Goal: Information Seeking & Learning: Learn about a topic

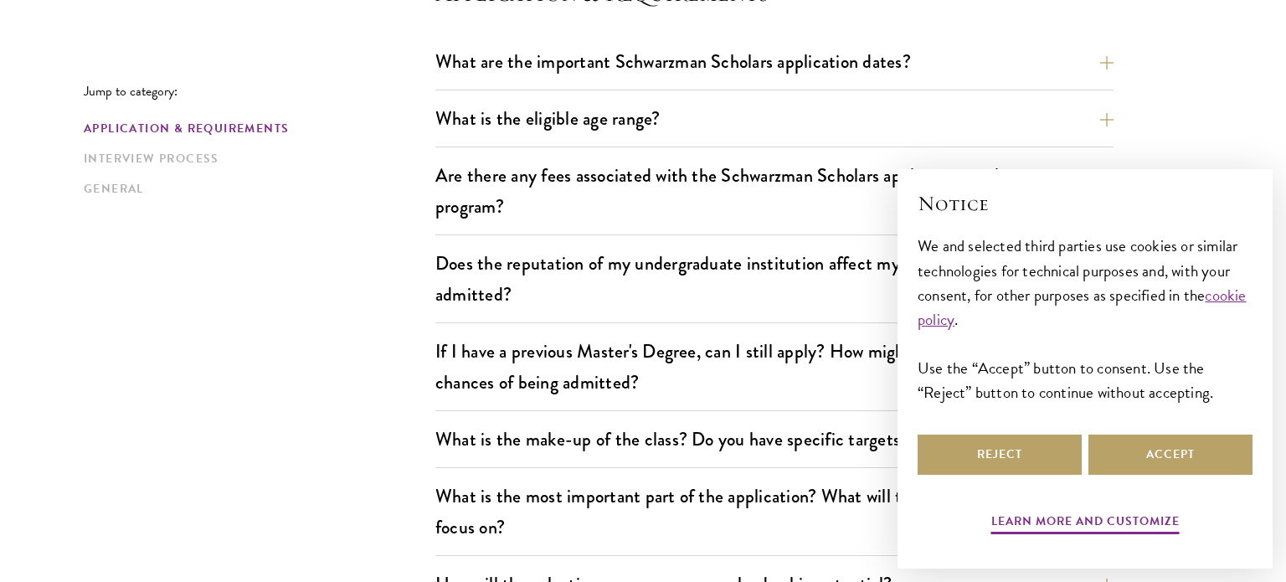
scroll to position [521, 0]
click at [882, 70] on button "What are the important Schwarzman Scholars application dates?" at bounding box center [787, 61] width 678 height 38
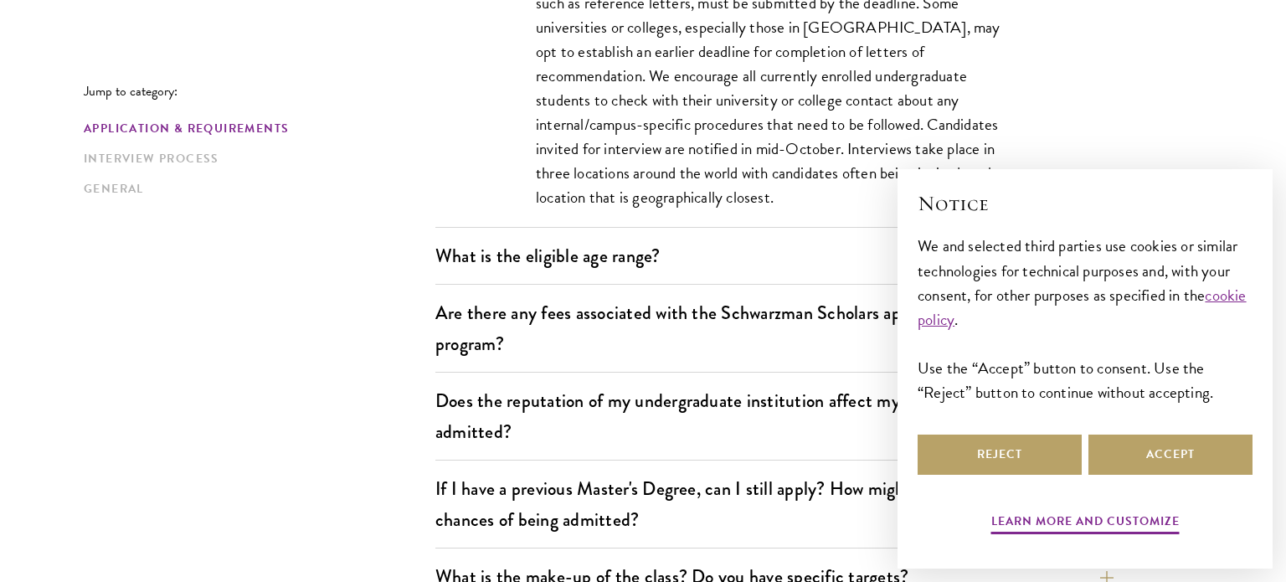
scroll to position [911, 0]
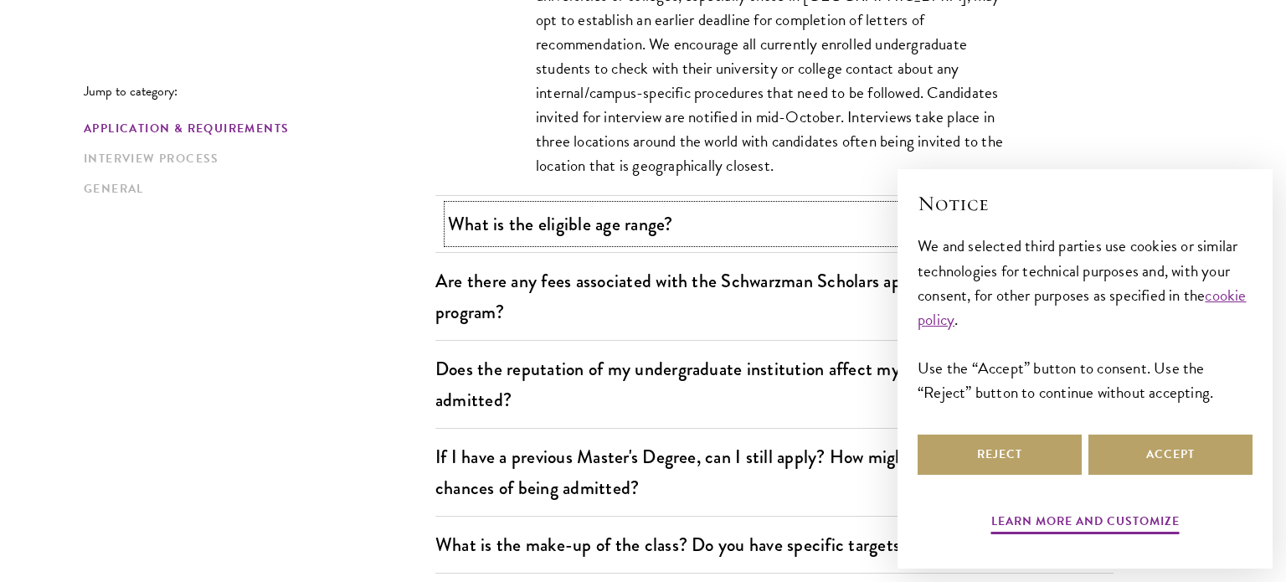
click at [729, 209] on button "What is the eligible age range?" at bounding box center [787, 224] width 678 height 38
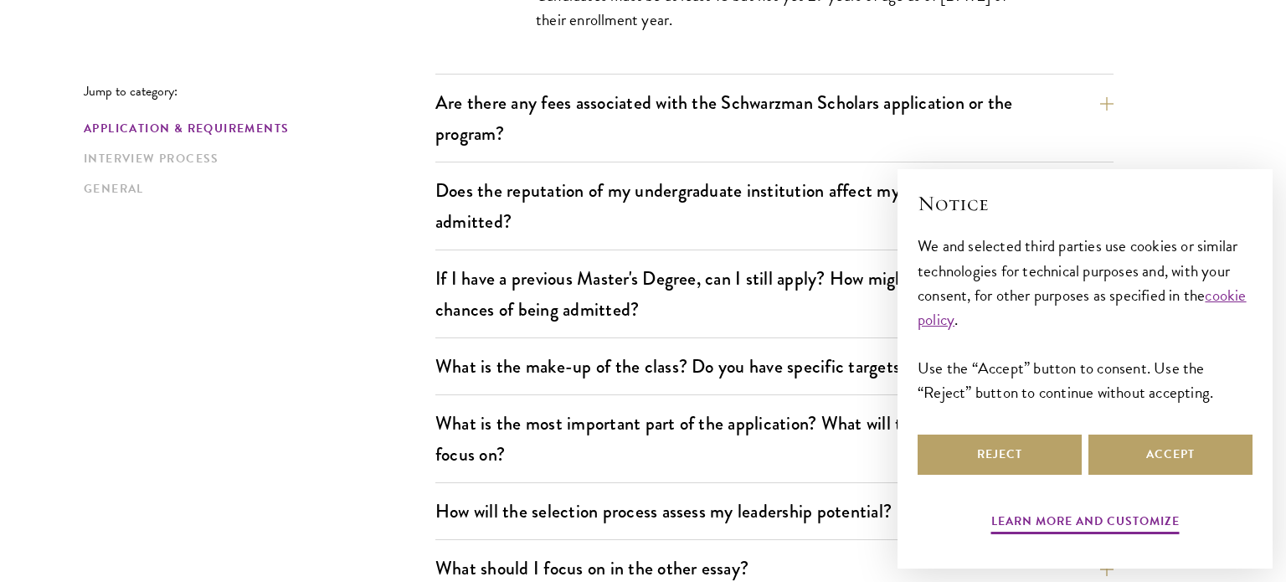
scroll to position [709, 0]
click at [956, 460] on button "Reject" at bounding box center [1000, 455] width 164 height 40
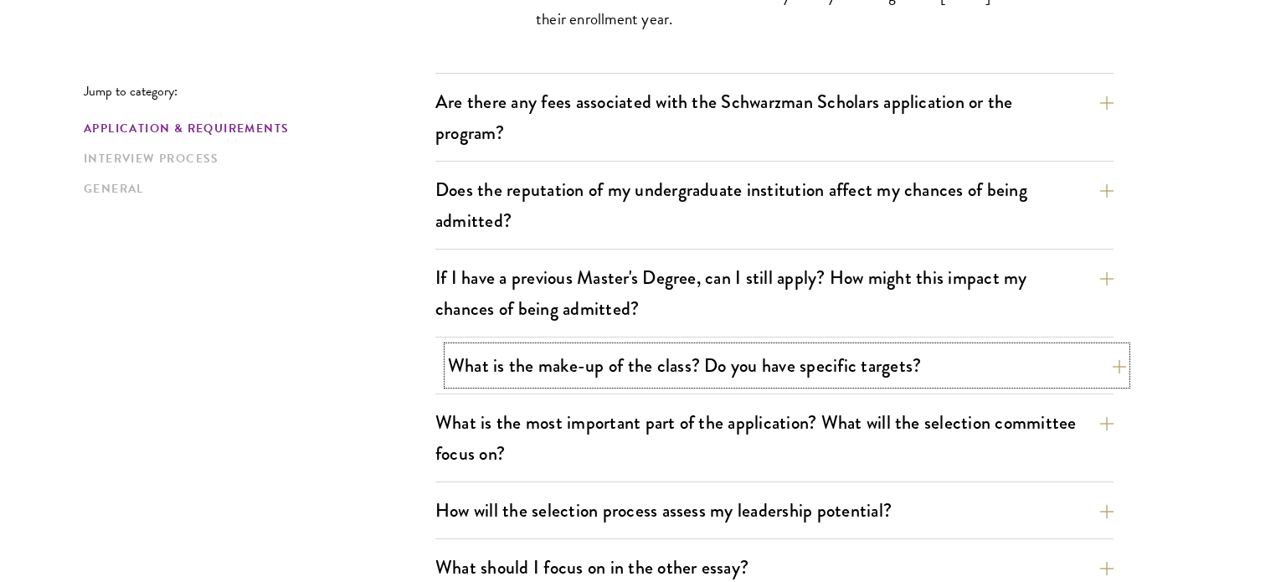
click at [1086, 355] on button "What is the make-up of the class? Do you have specific targets?" at bounding box center [787, 366] width 678 height 38
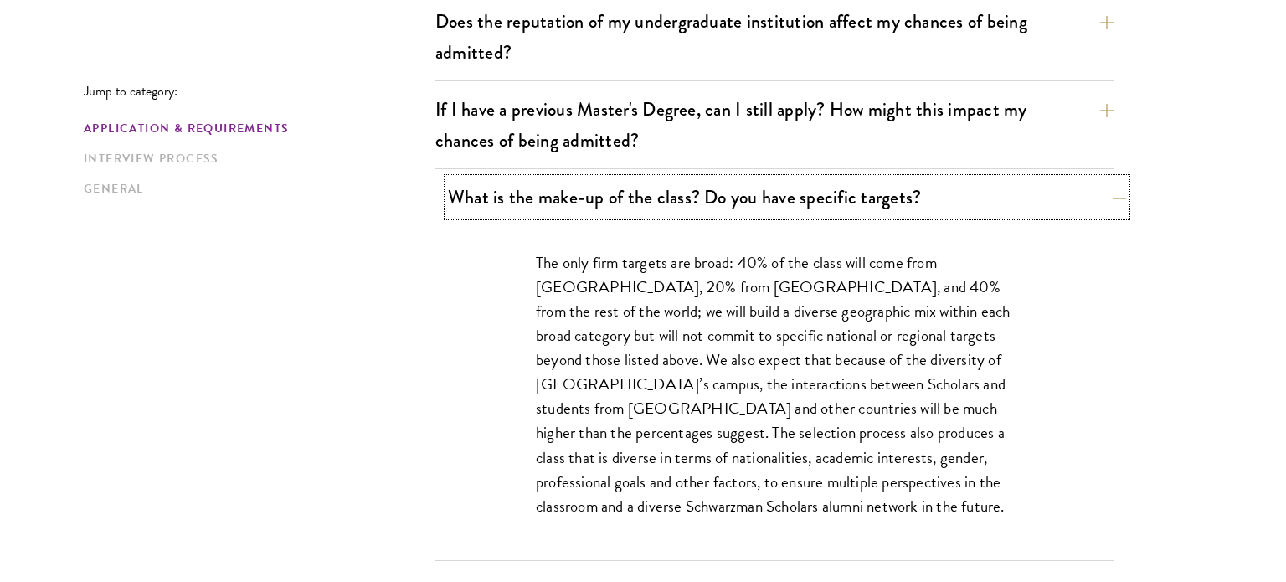
scroll to position [763, 0]
click at [1023, 206] on button "What is the make-up of the class? Do you have specific targets?" at bounding box center [787, 197] width 678 height 38
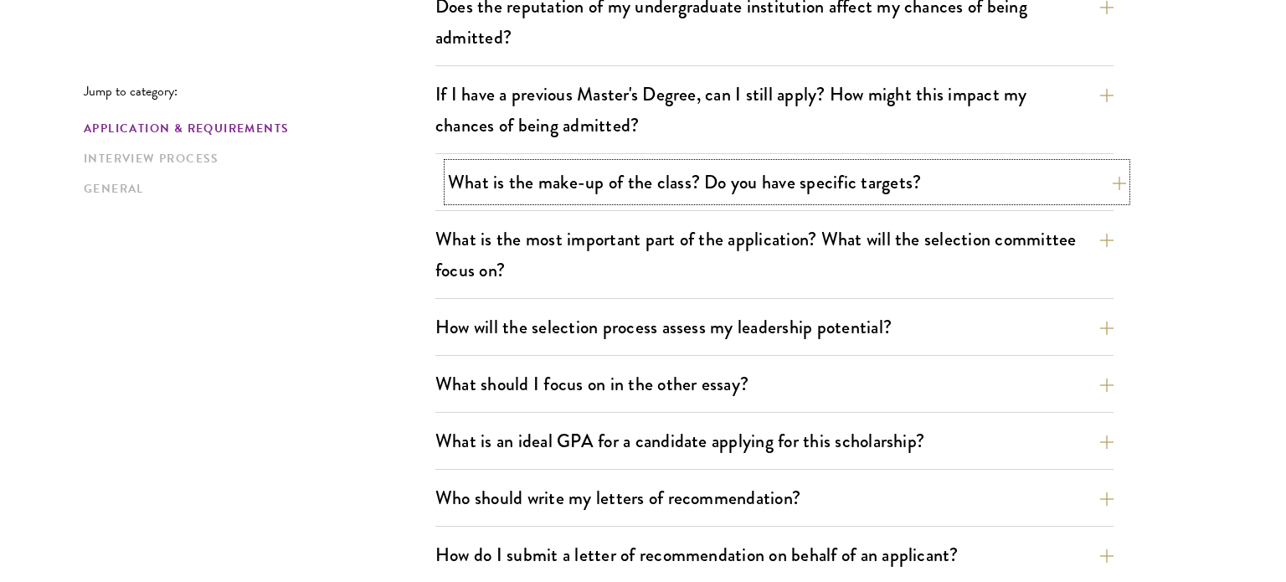
scroll to position [821, 0]
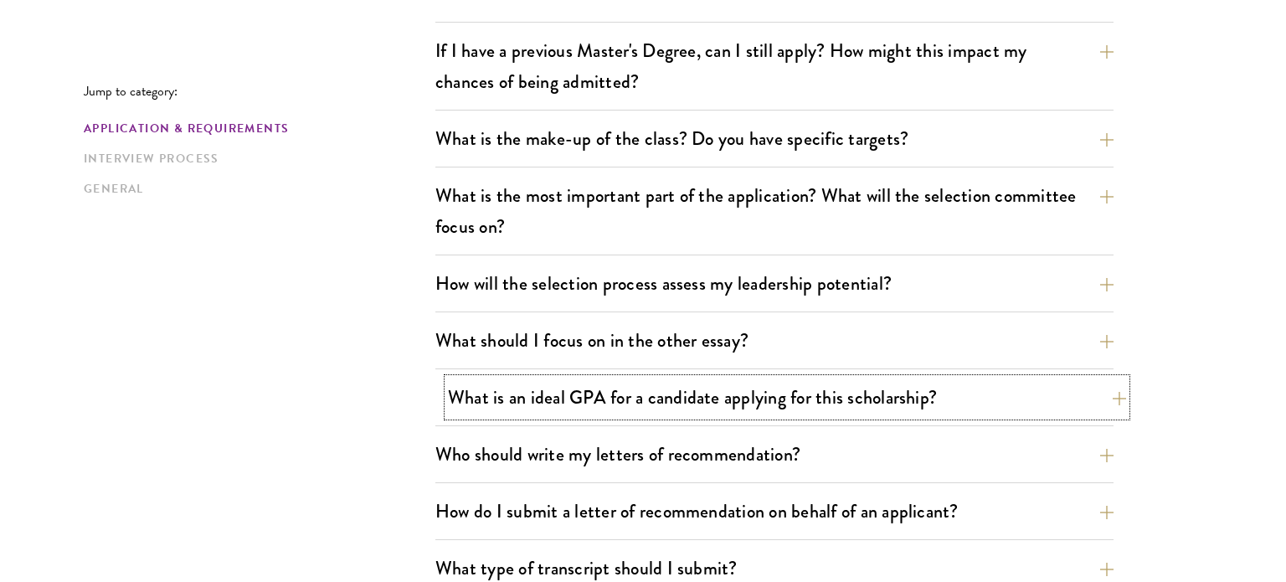
click at [977, 393] on button "What is an ideal GPA for a candidate applying for this scholarship?" at bounding box center [787, 398] width 678 height 38
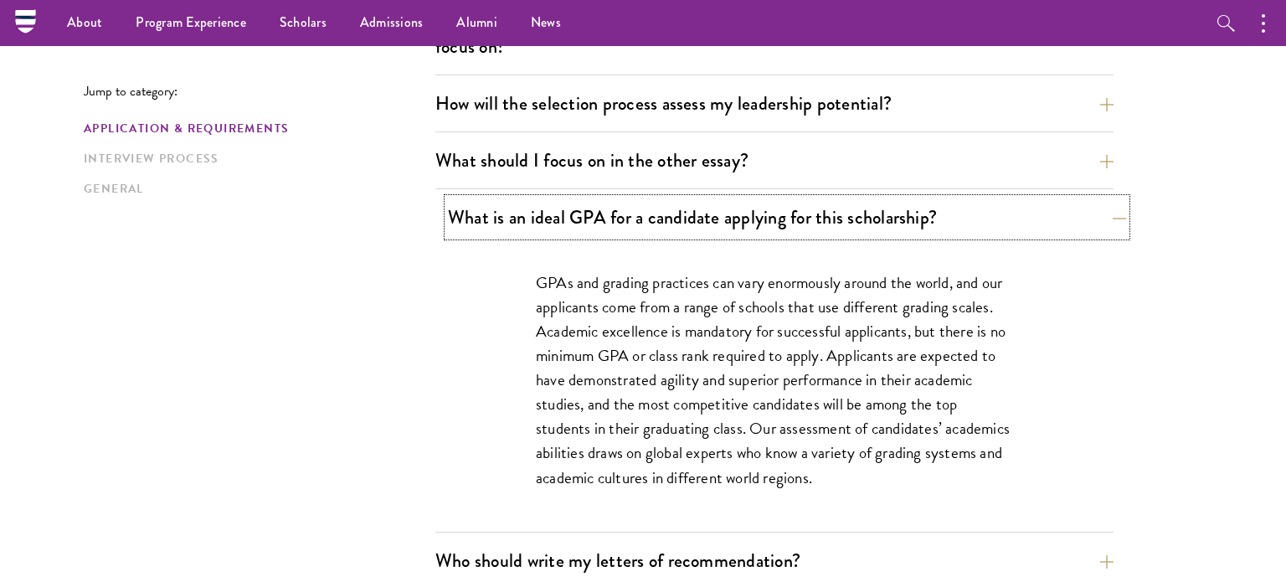
scroll to position [1000, 0]
click at [923, 229] on button "What is an ideal GPA for a candidate applying for this scholarship?" at bounding box center [787, 218] width 678 height 38
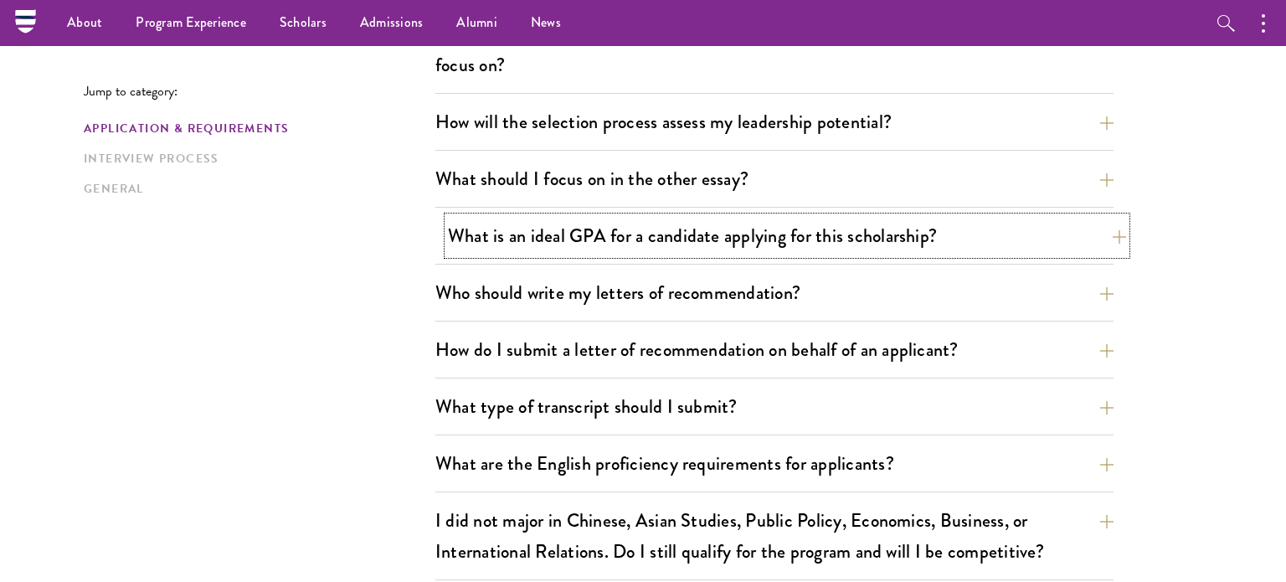
scroll to position [981, 0]
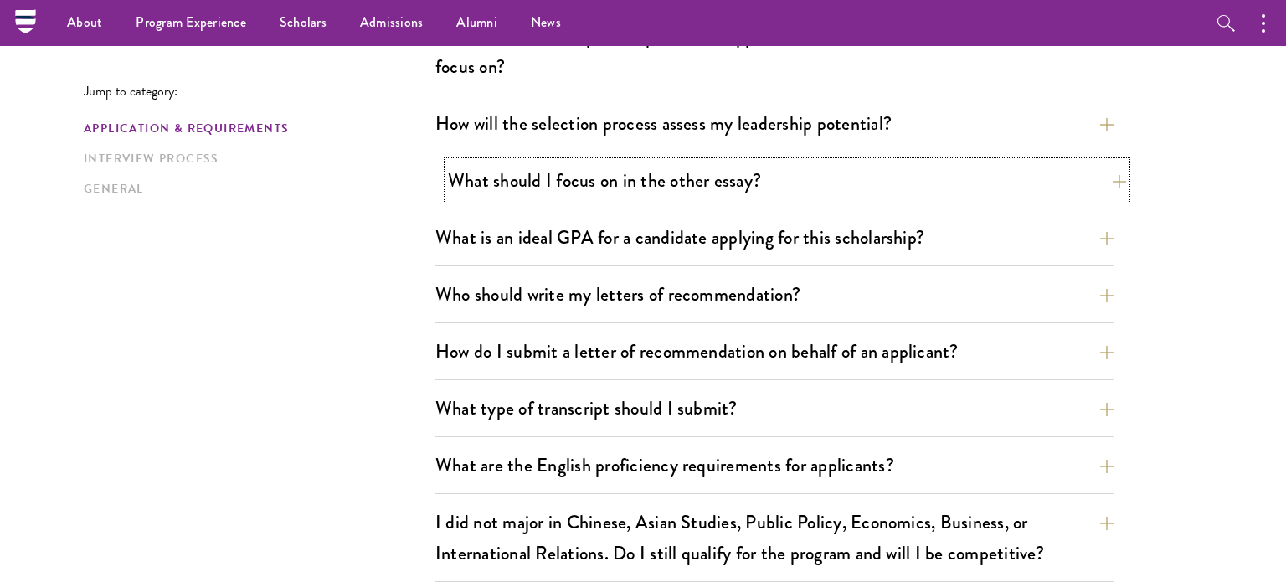
click at [886, 178] on button "What should I focus on in the other essay?" at bounding box center [787, 181] width 678 height 38
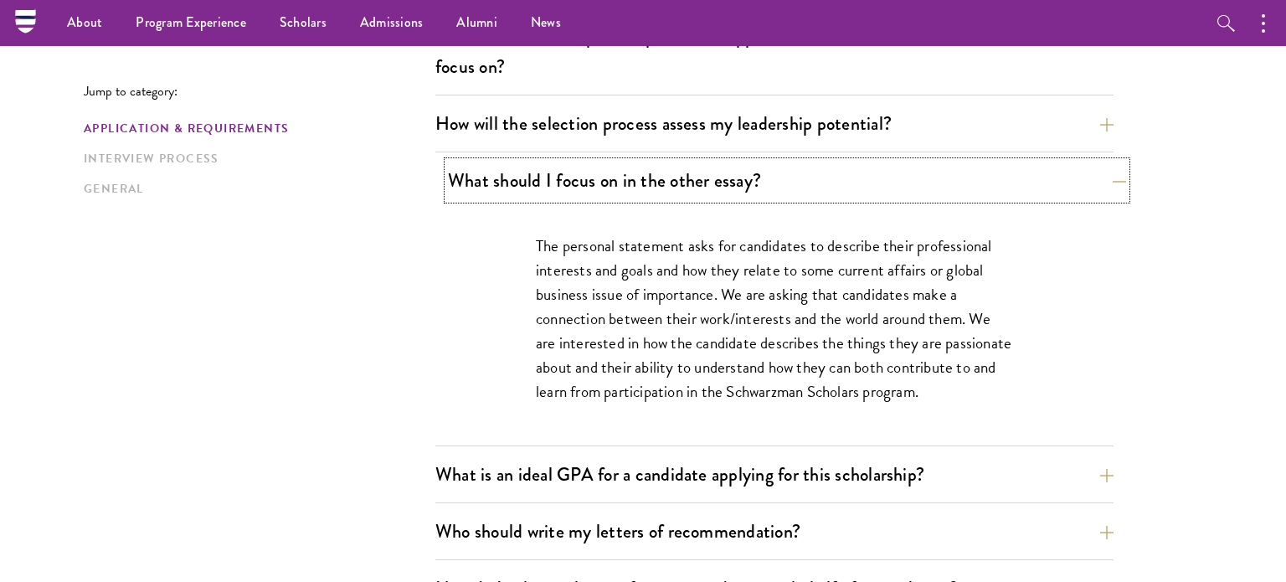
click at [886, 178] on button "What should I focus on in the other essay?" at bounding box center [787, 181] width 678 height 38
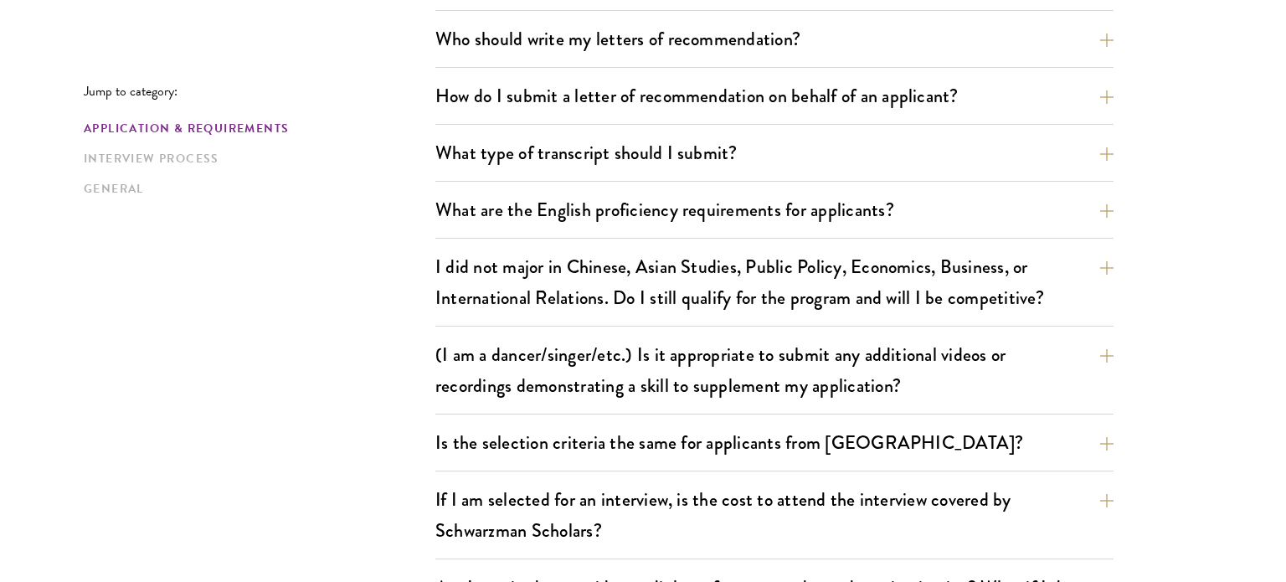
scroll to position [1239, 0]
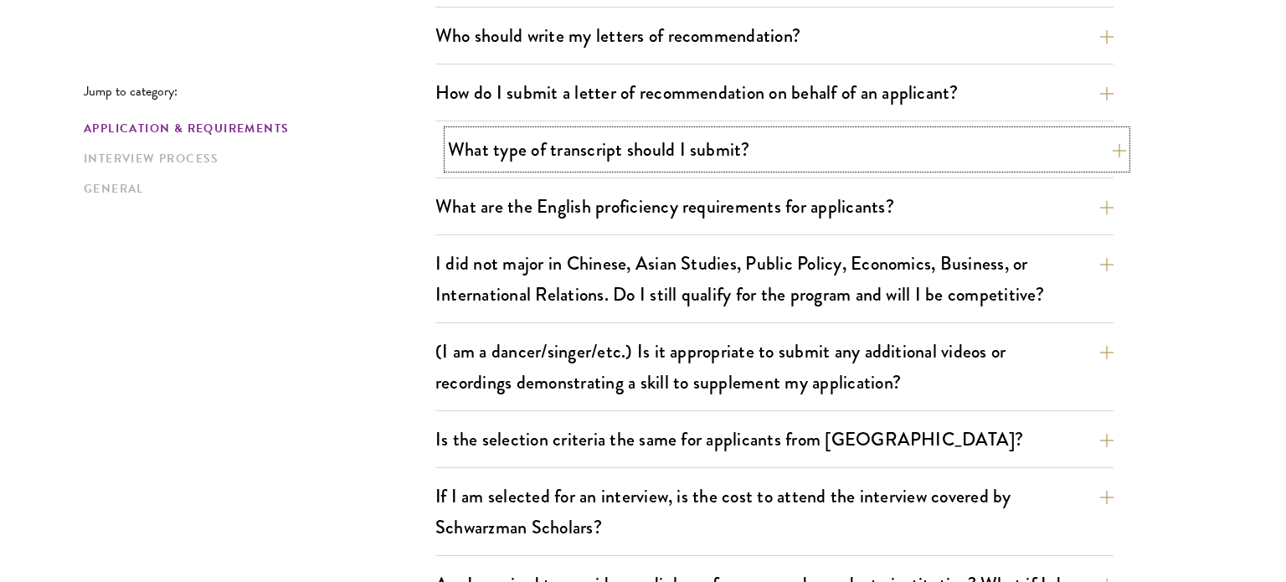
click at [887, 166] on button "What type of transcript should I submit?" at bounding box center [787, 150] width 678 height 38
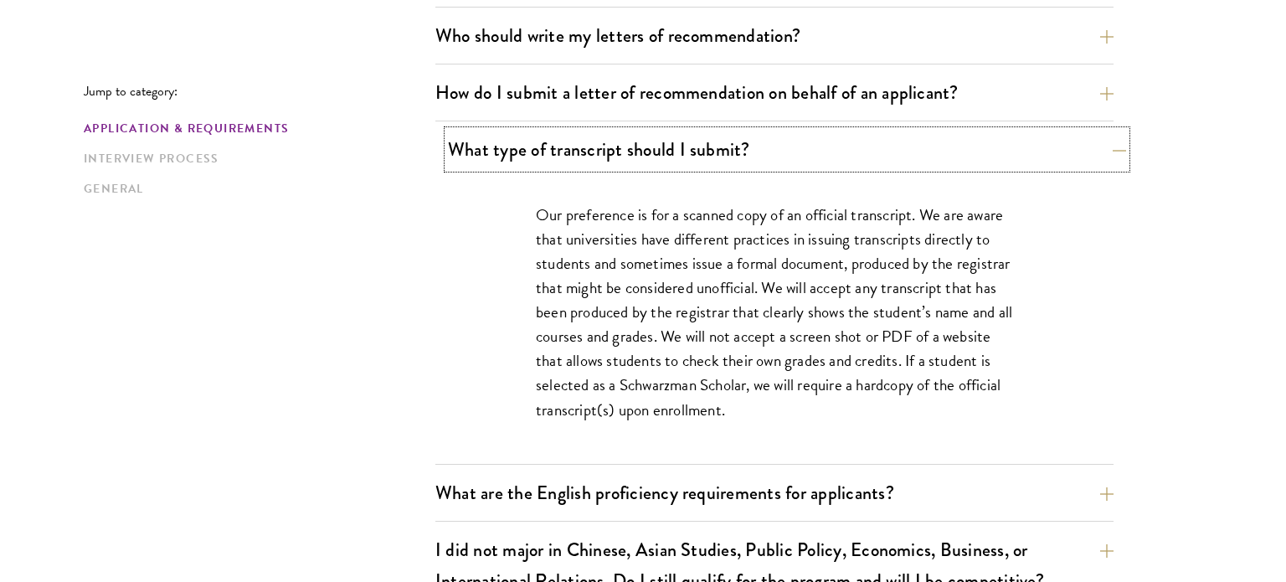
click at [887, 166] on button "What type of transcript should I submit?" at bounding box center [787, 150] width 678 height 38
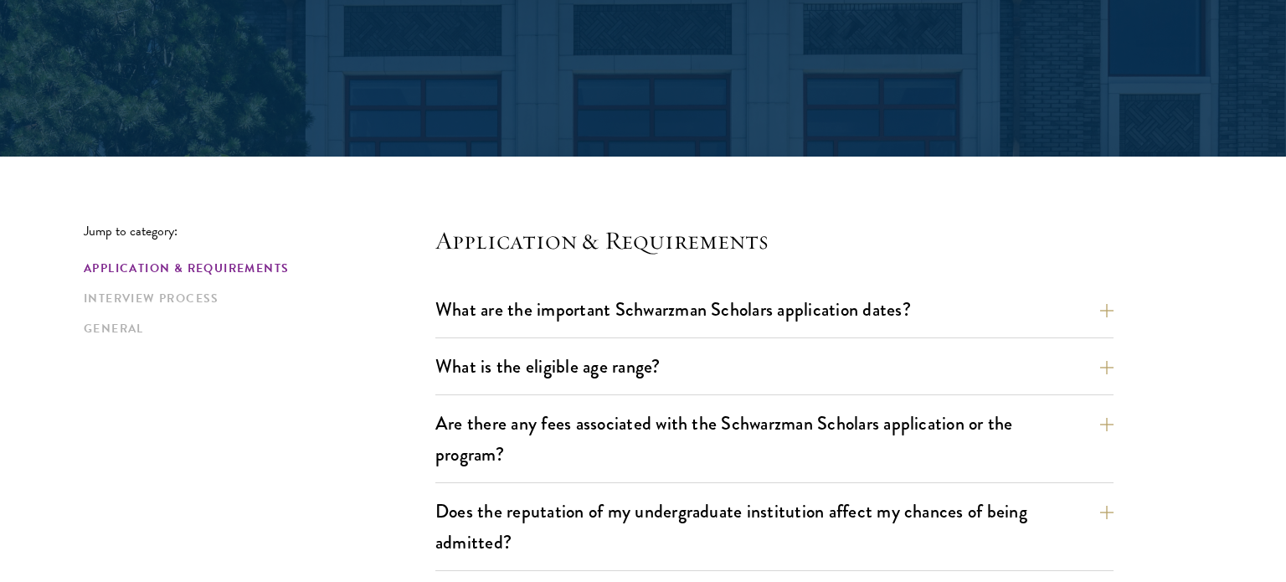
scroll to position [299, 0]
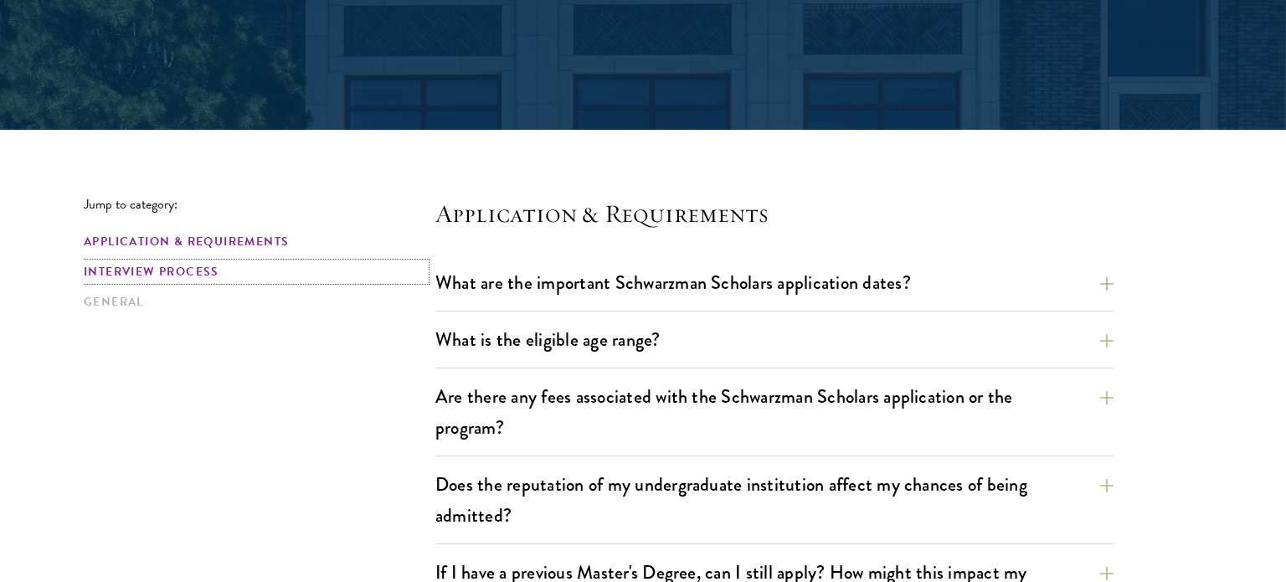
click at [184, 268] on link "Interview Process" at bounding box center [255, 272] width 342 height 18
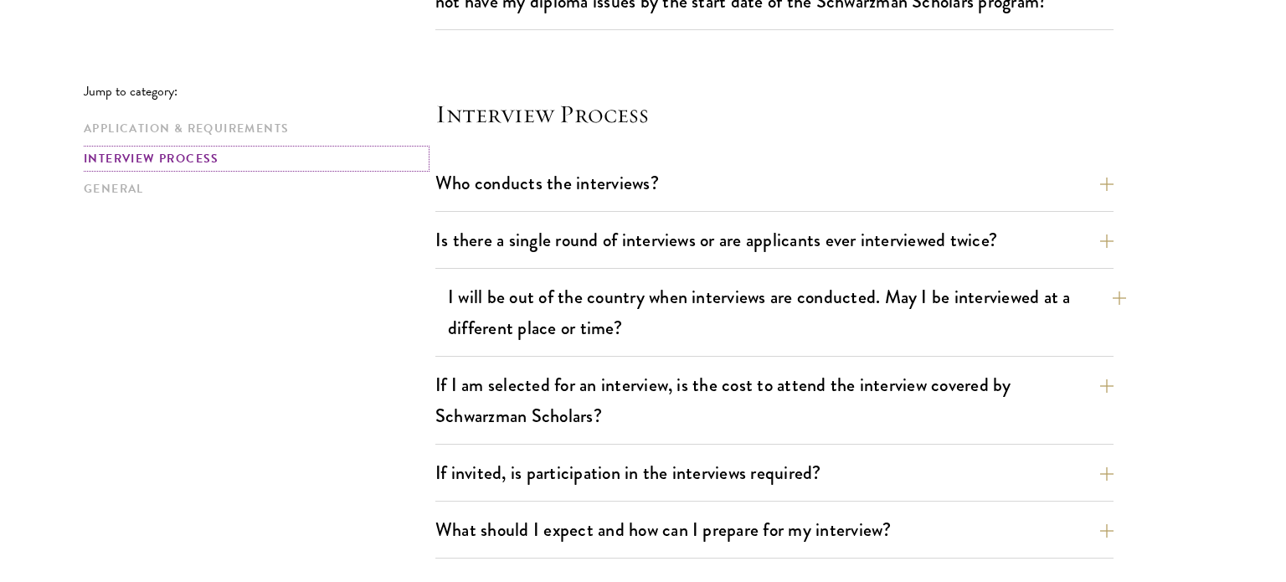
scroll to position [1863, 0]
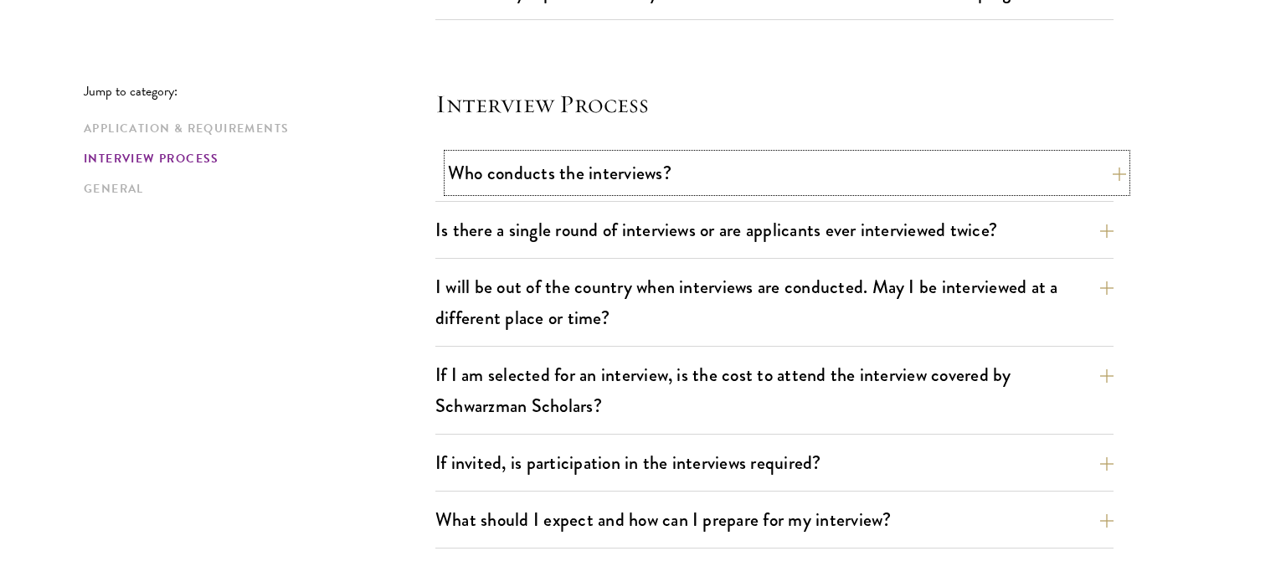
click at [863, 184] on button "Who conducts the interviews?" at bounding box center [787, 173] width 678 height 38
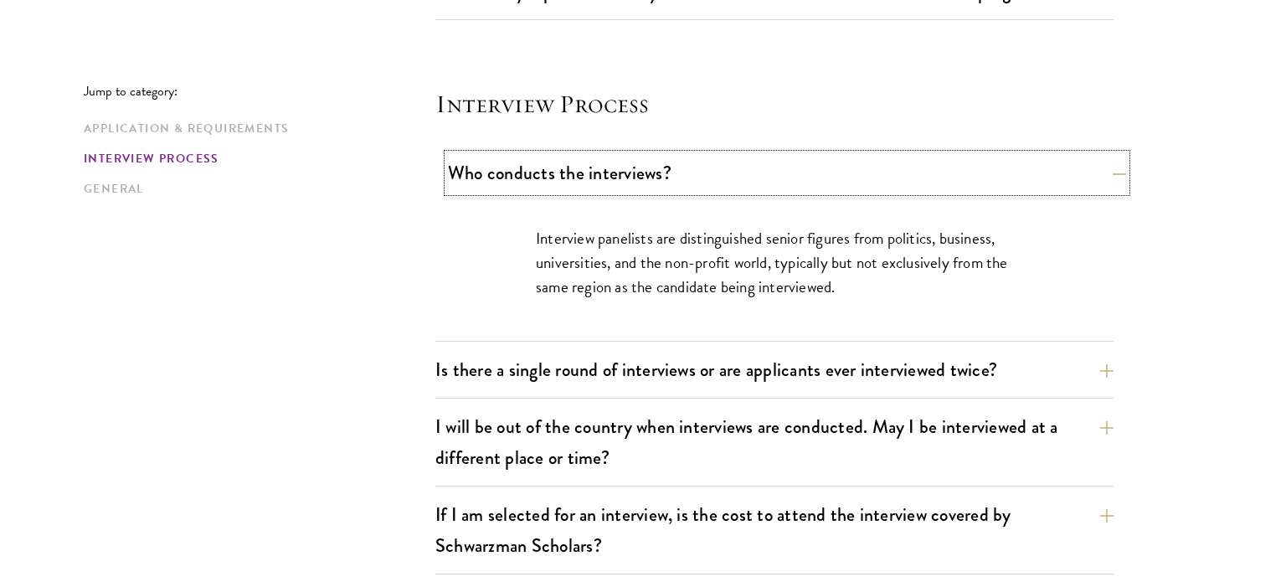
click at [863, 184] on button "Who conducts the interviews?" at bounding box center [787, 173] width 678 height 38
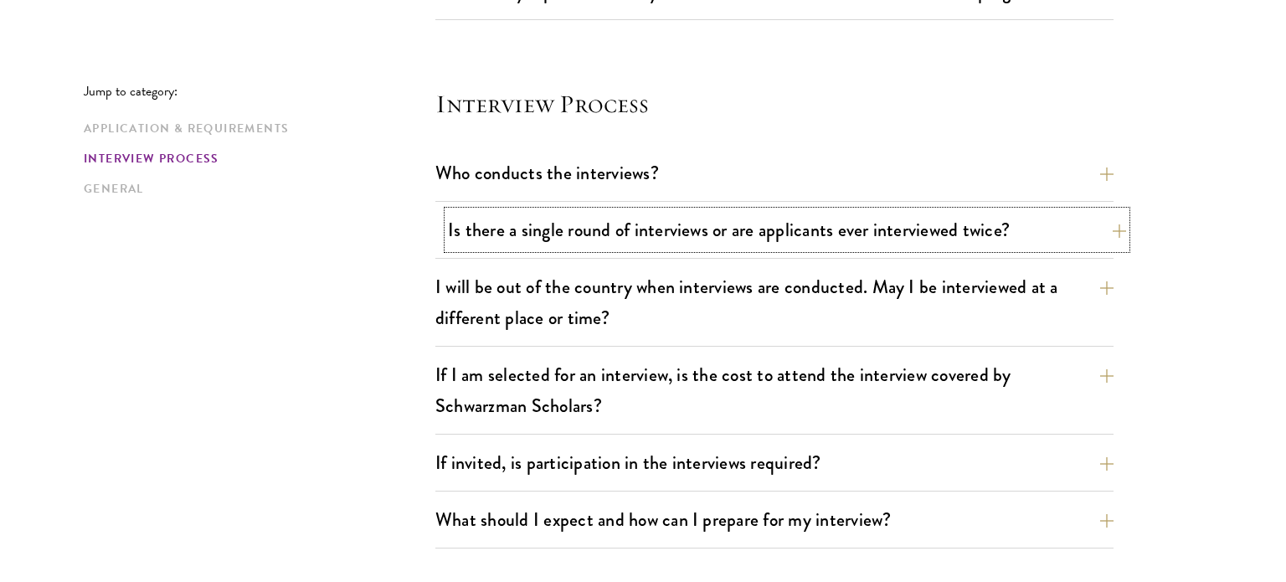
click at [851, 229] on button "Is there a single round of interviews or are applicants ever interviewed twice?" at bounding box center [787, 230] width 678 height 38
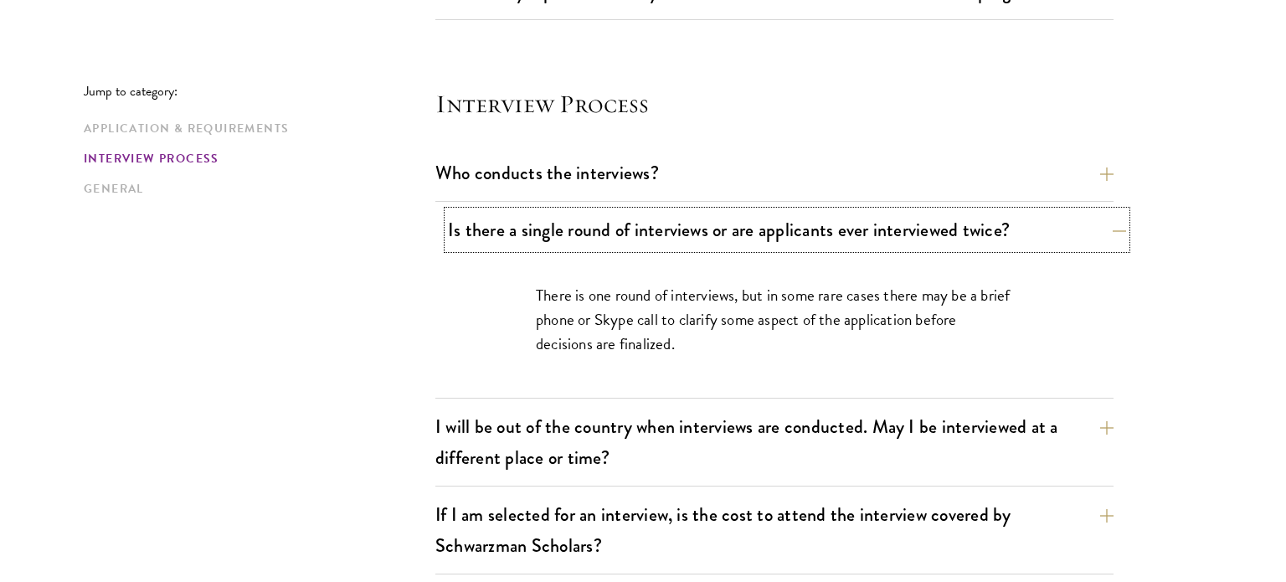
click at [851, 229] on button "Is there a single round of interviews or are applicants ever interviewed twice?" at bounding box center [787, 230] width 678 height 38
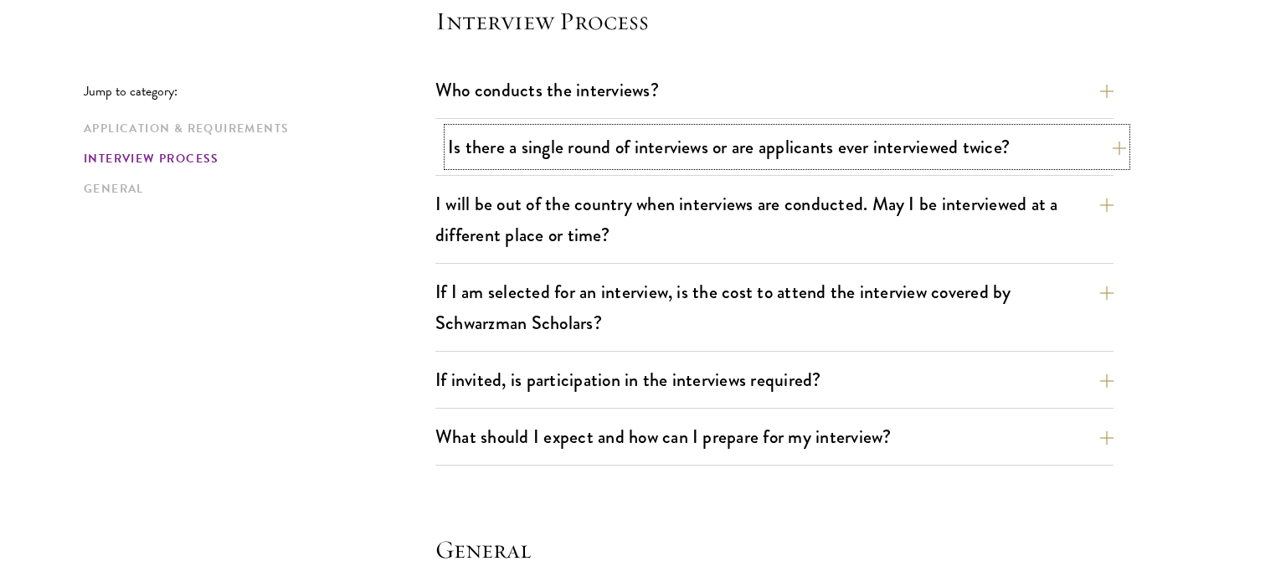
scroll to position [1950, 0]
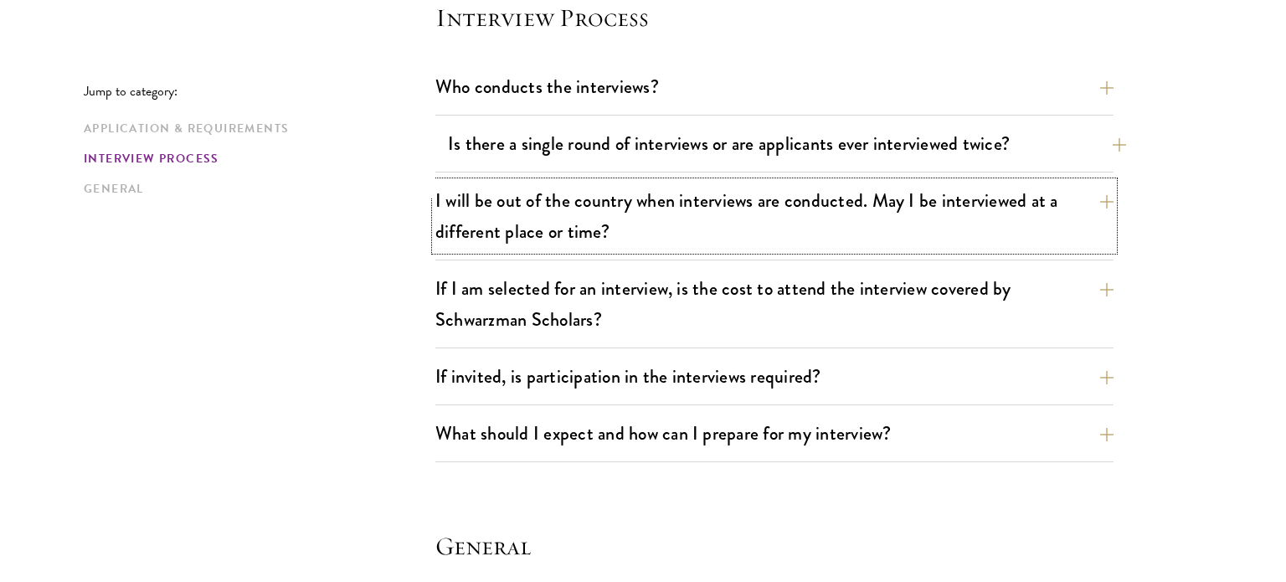
click at [851, 229] on button "I will be out of the country when interviews are conducted. May I be interviewe…" at bounding box center [774, 216] width 678 height 69
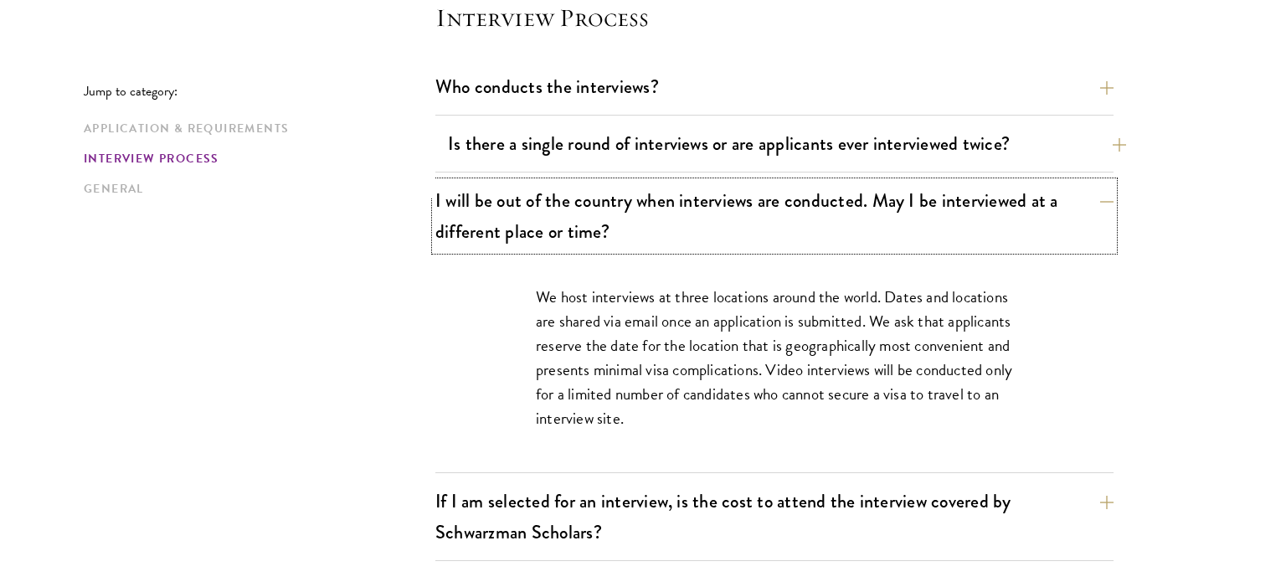
click at [851, 229] on button "I will be out of the country when interviews are conducted. May I be interviewe…" at bounding box center [774, 216] width 678 height 69
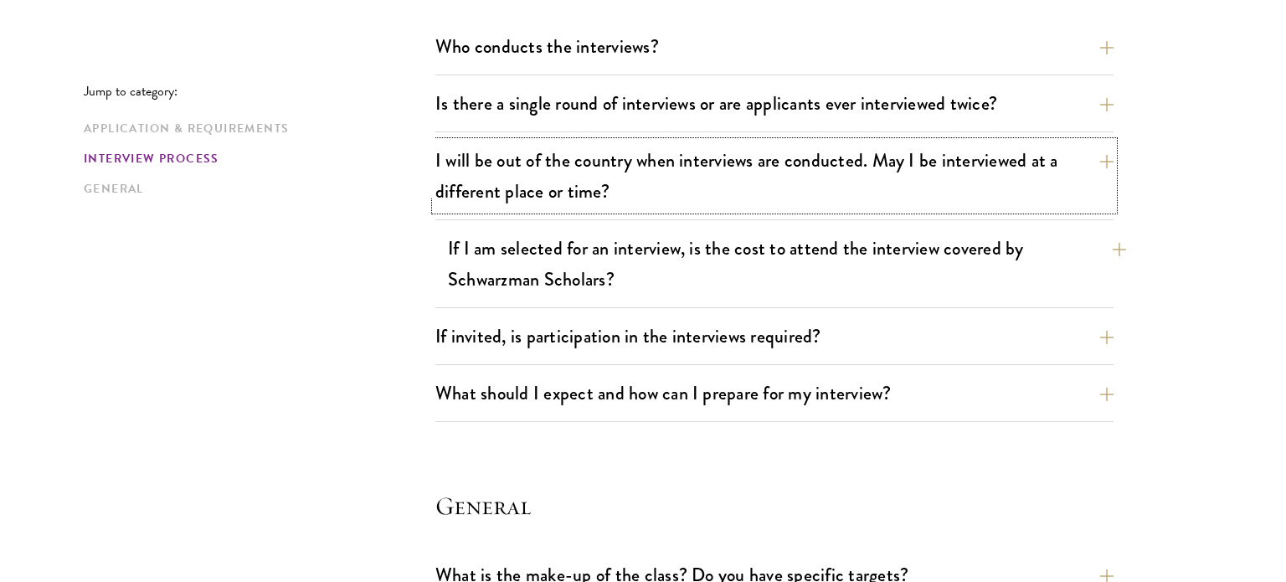
scroll to position [1996, 0]
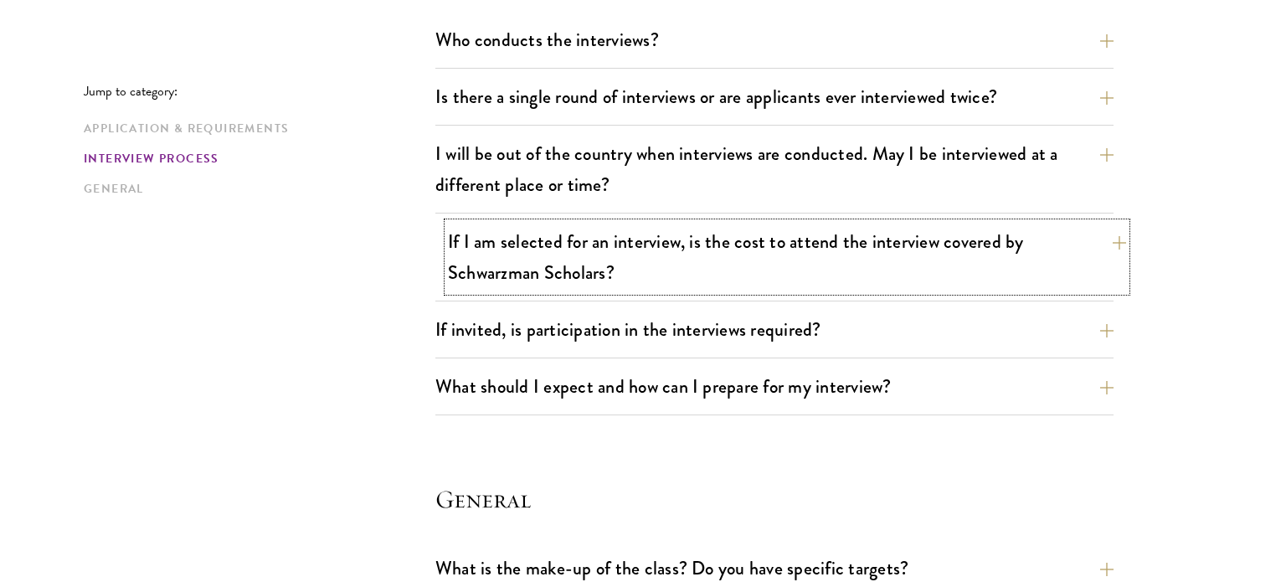
click at [867, 274] on button "If I am selected for an interview, is the cost to attend the interview covered …" at bounding box center [787, 257] width 678 height 69
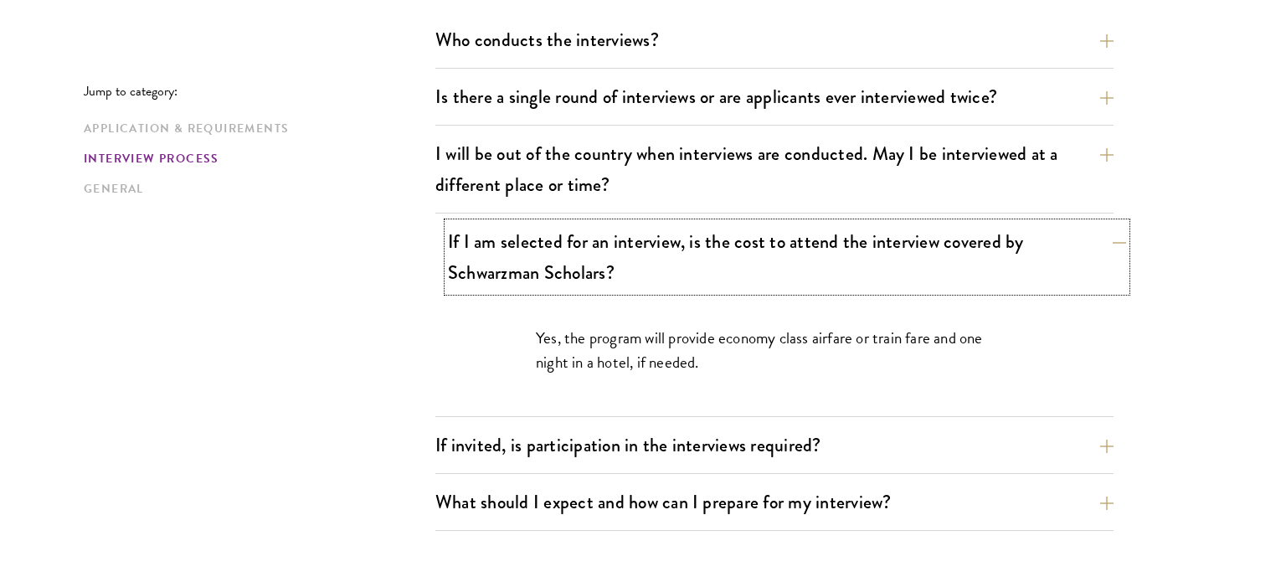
click at [867, 274] on button "If I am selected for an interview, is the cost to attend the interview covered …" at bounding box center [787, 257] width 678 height 69
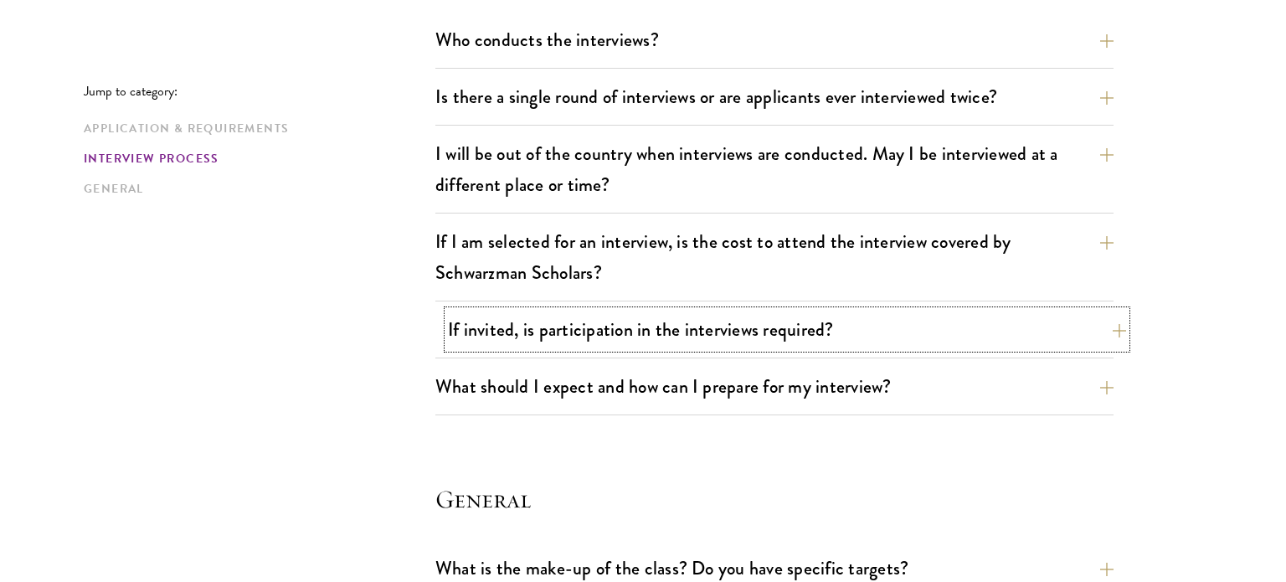
click at [835, 323] on button "If invited, is participation in the interviews required?" at bounding box center [787, 330] width 678 height 38
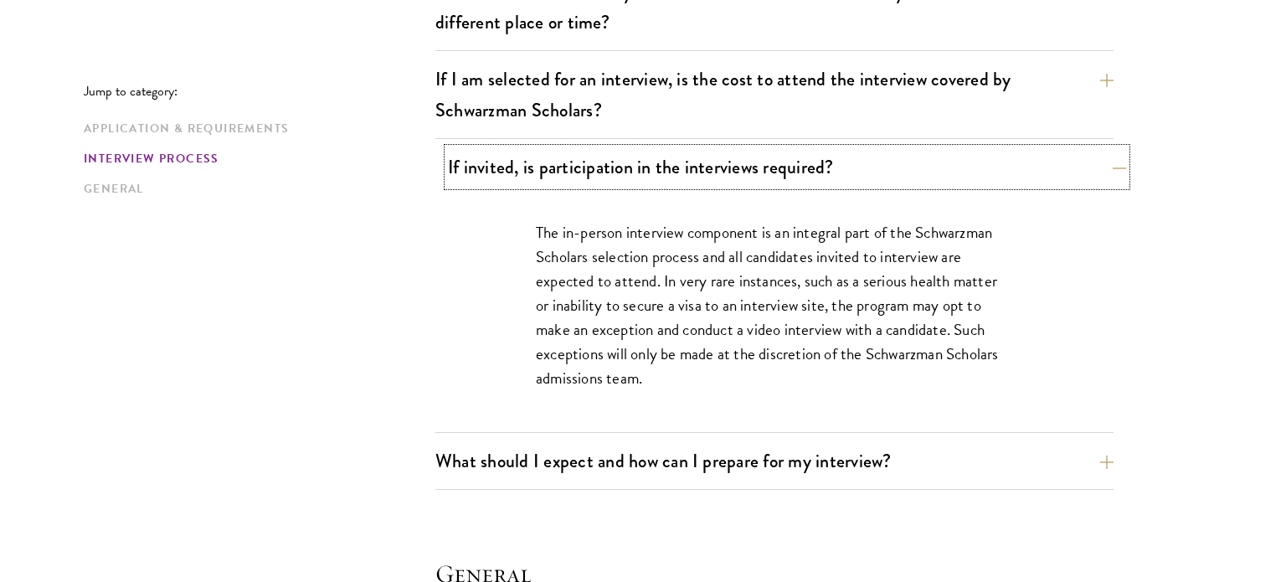
scroll to position [2161, 0]
click at [808, 173] on button "If invited, is participation in the interviews required?" at bounding box center [787, 166] width 678 height 38
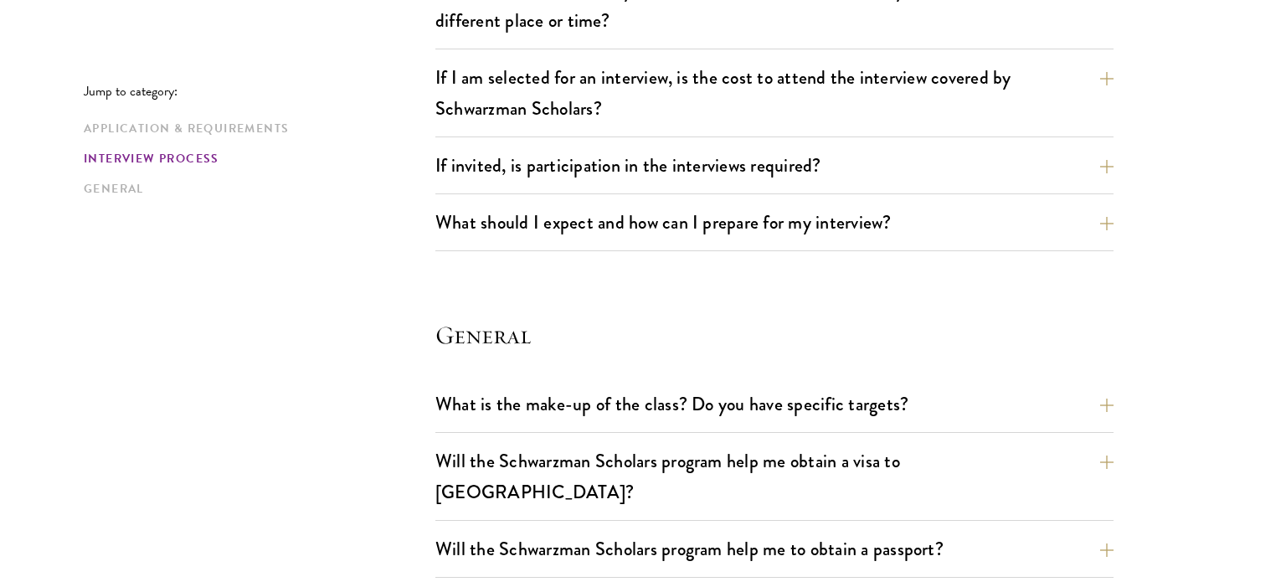
click at [811, 239] on div "What should I expect and how can I prepare for my interview? Interviews are fre…" at bounding box center [774, 228] width 678 height 48
click at [816, 233] on button "What should I expect and how can I prepare for my interview?" at bounding box center [787, 223] width 678 height 38
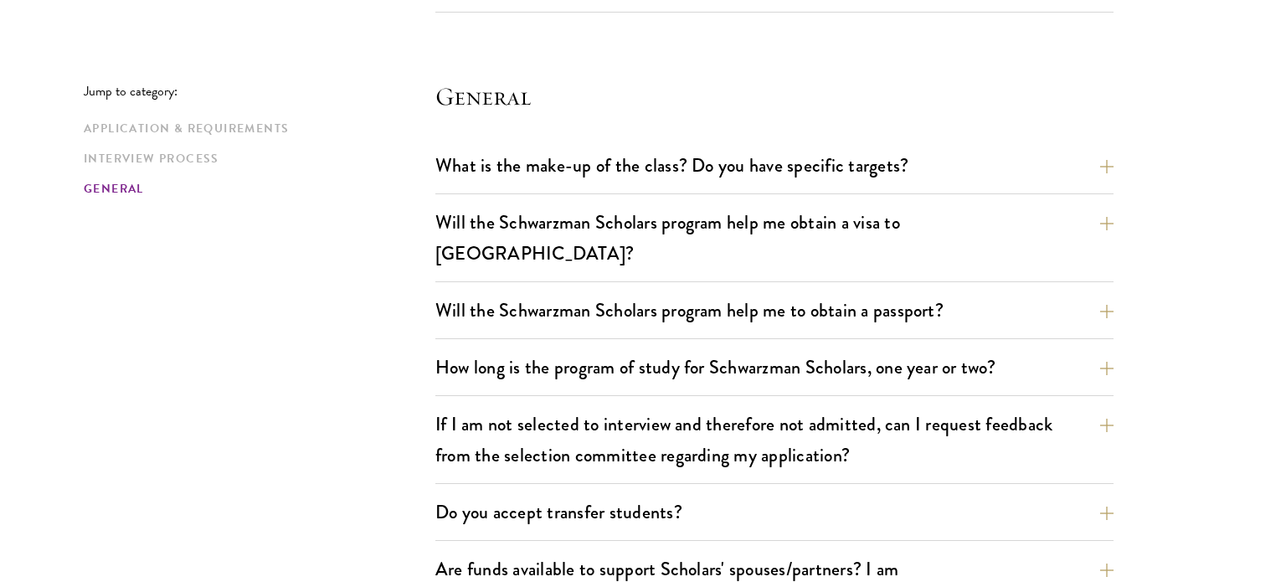
scroll to position [3437, 0]
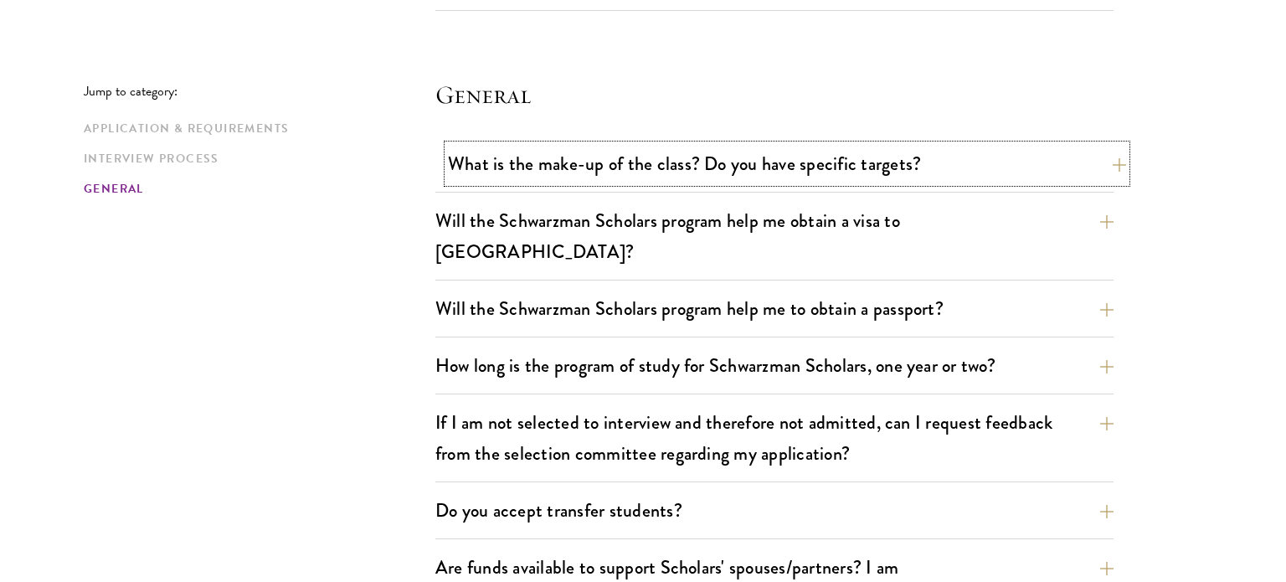
click at [947, 171] on button "What is the make-up of the class? Do you have specific targets?" at bounding box center [787, 164] width 678 height 38
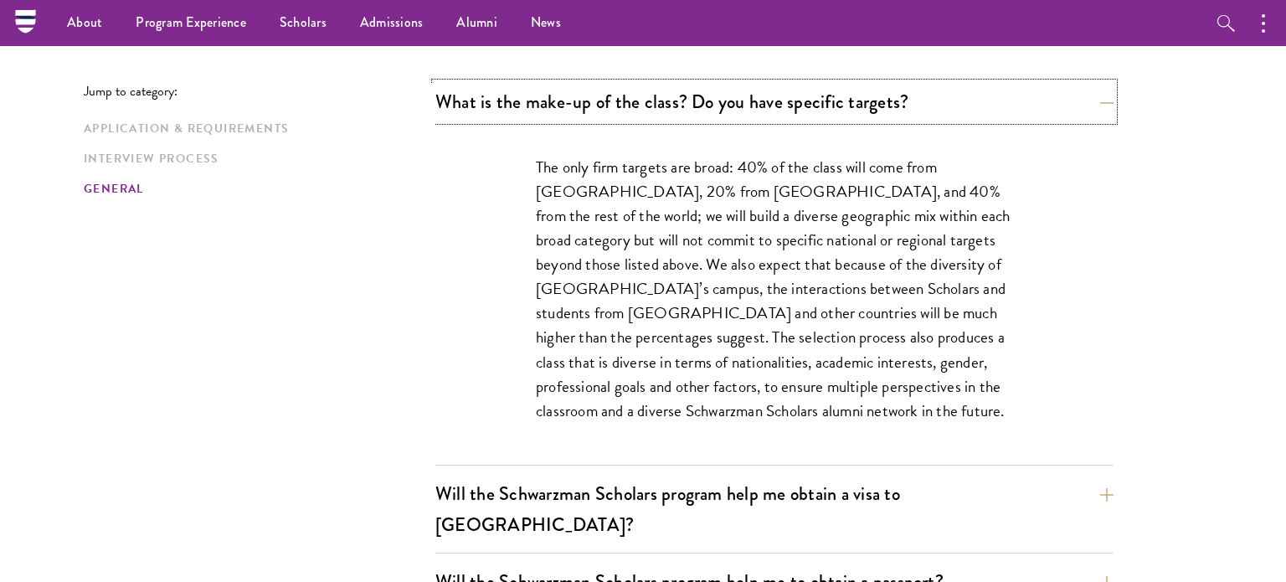
scroll to position [2462, 0]
click at [929, 488] on button "Will the Schwarzman Scholars program help me obtain a visa to [GEOGRAPHIC_DATA]?" at bounding box center [787, 510] width 678 height 69
